Goal: Task Accomplishment & Management: Manage account settings

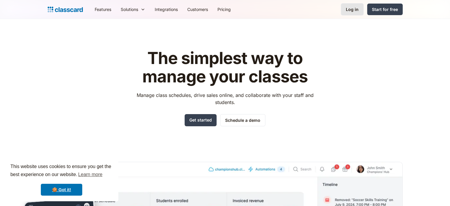
click at [361, 9] on link "Log in" at bounding box center [352, 9] width 23 height 12
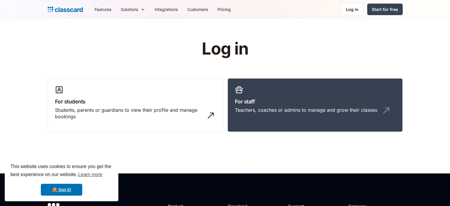
click at [283, 109] on div "Teachers, coaches or admins to manage and grow their classes" at bounding box center [306, 110] width 142 height 7
